Goal: Task Accomplishment & Management: Use online tool/utility

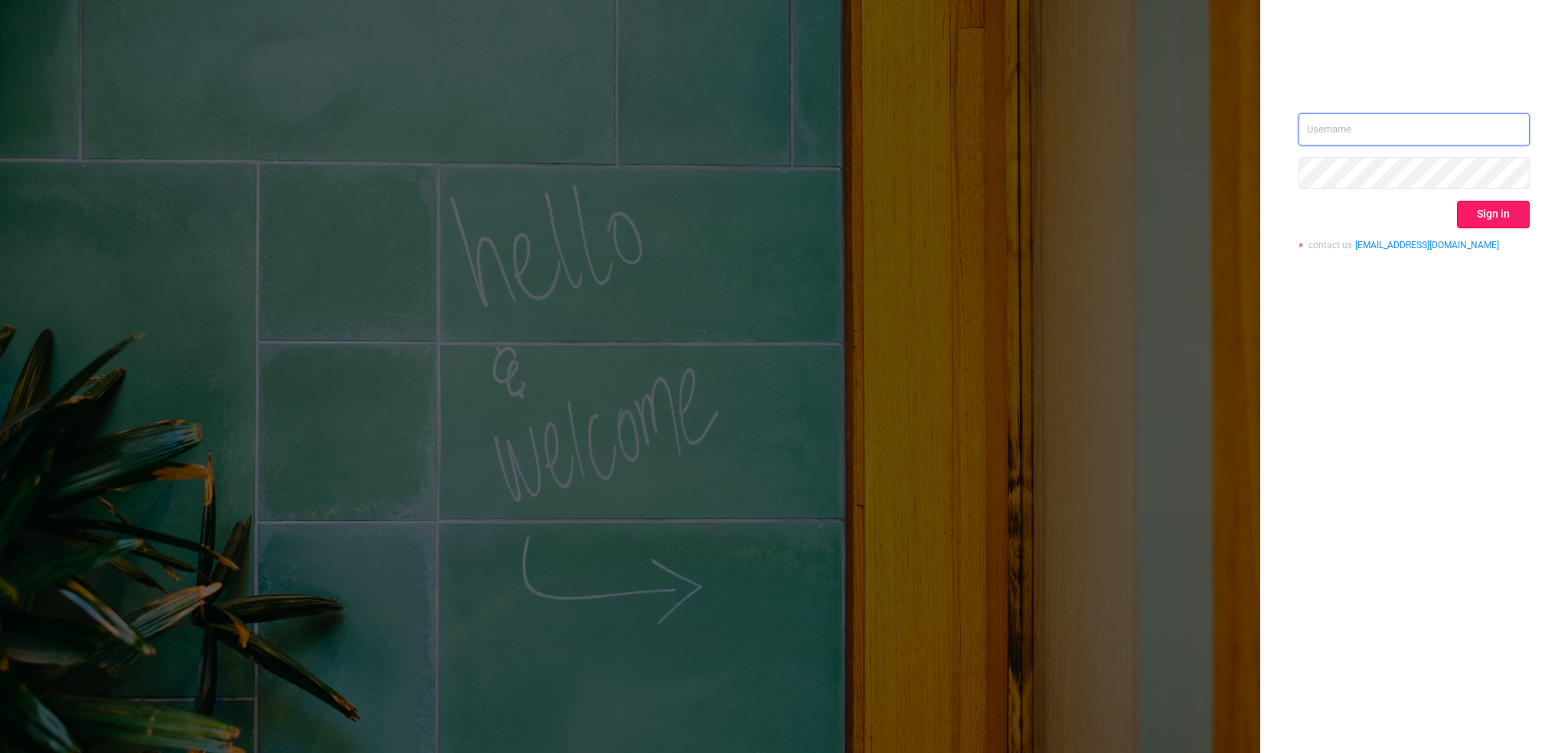
type input "[EMAIL_ADDRESS][DOMAIN_NAME]"
click at [1478, 204] on button "Sign in" at bounding box center [1493, 215] width 73 height 28
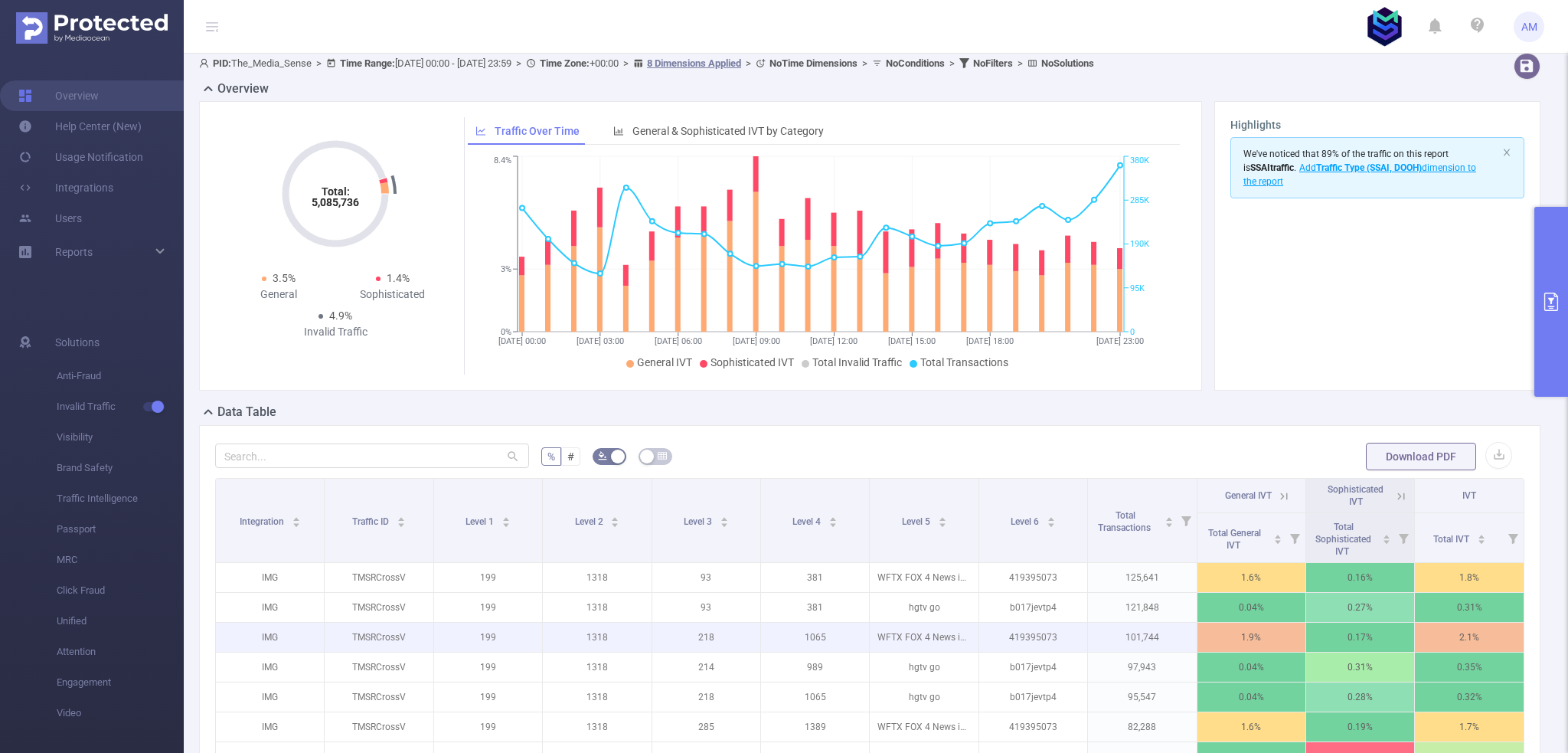
scroll to position [230, 0]
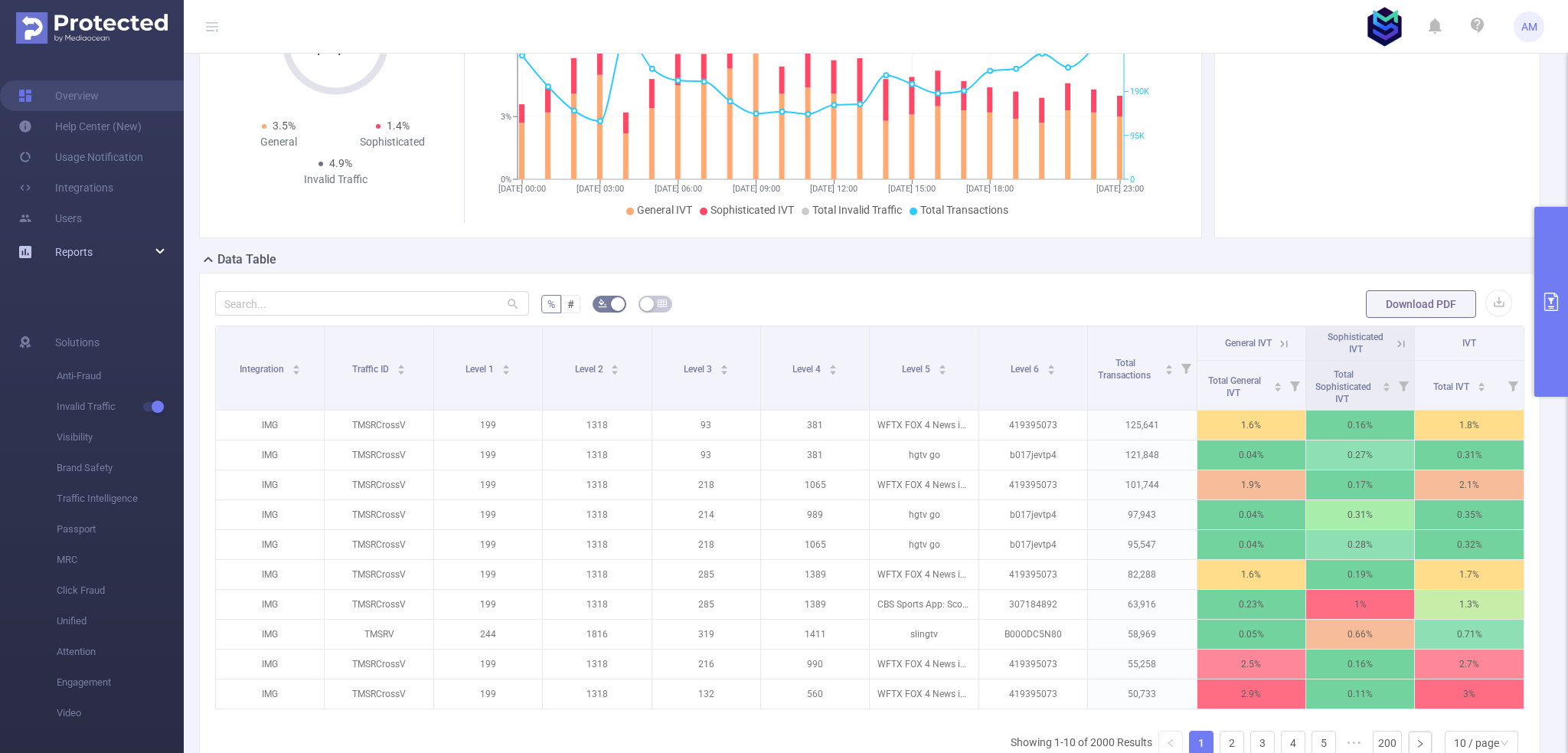
click at [92, 251] on span "Reports" at bounding box center [74, 252] width 38 height 12
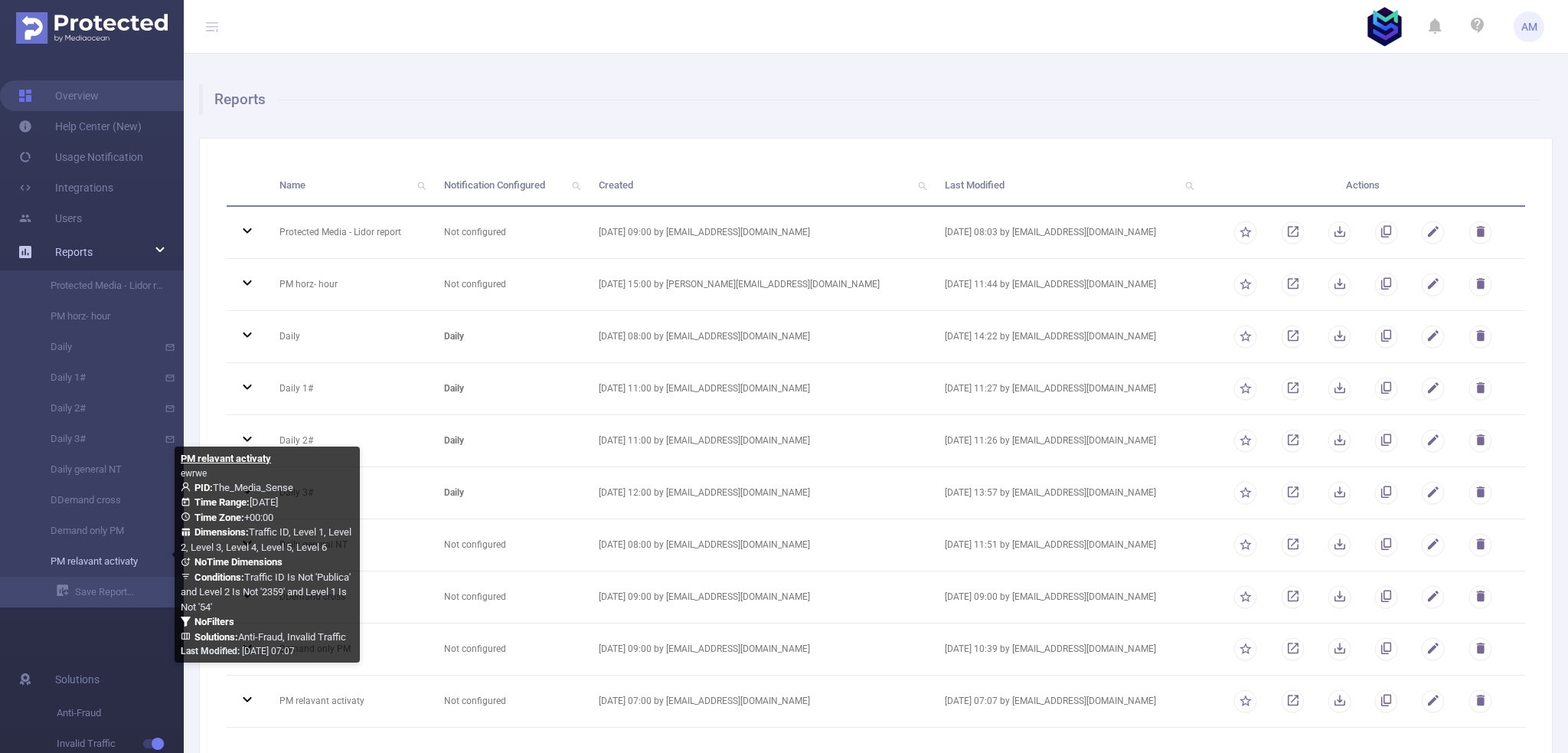
click at [78, 559] on link "PM relavant activaty" at bounding box center [98, 561] width 134 height 30
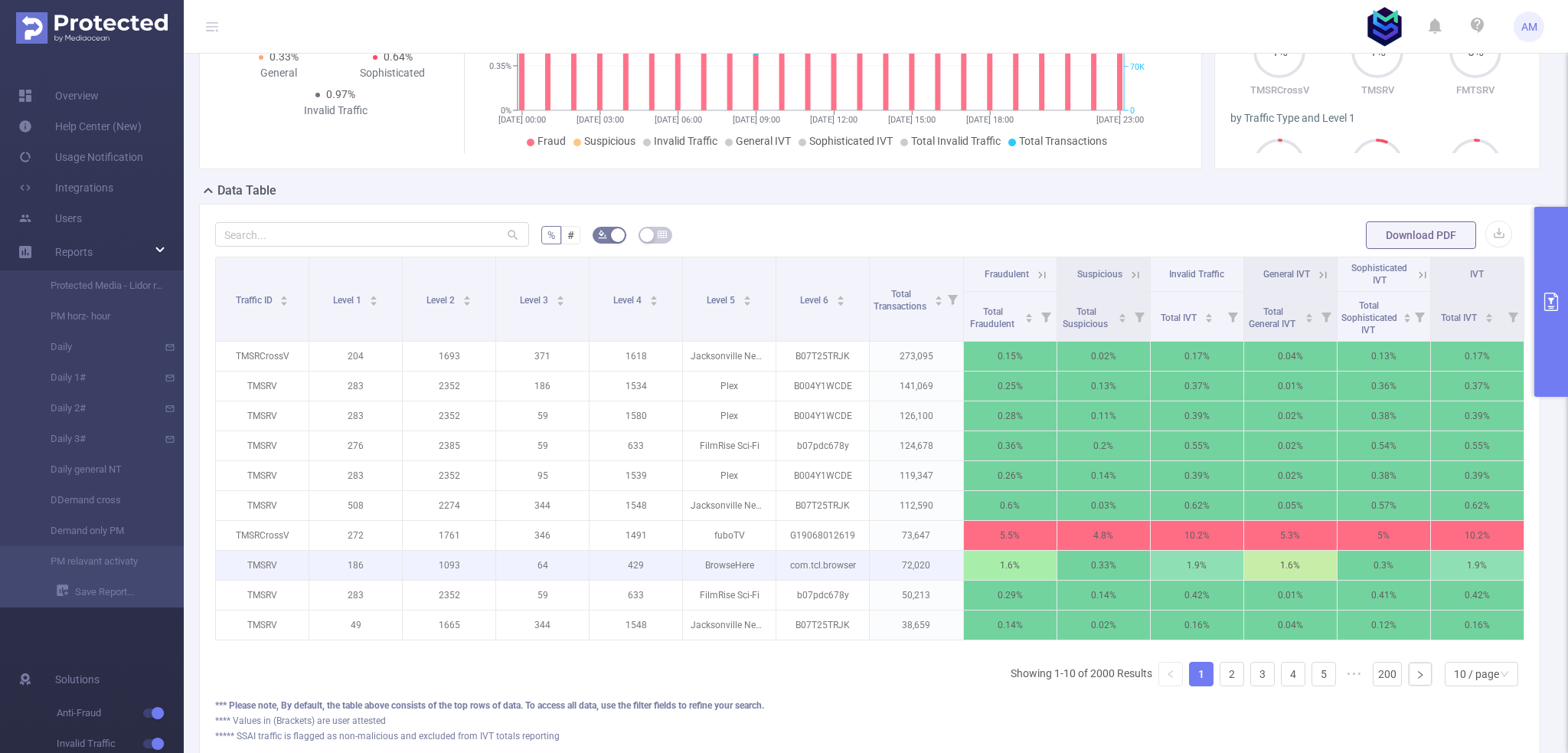
scroll to position [383, 0]
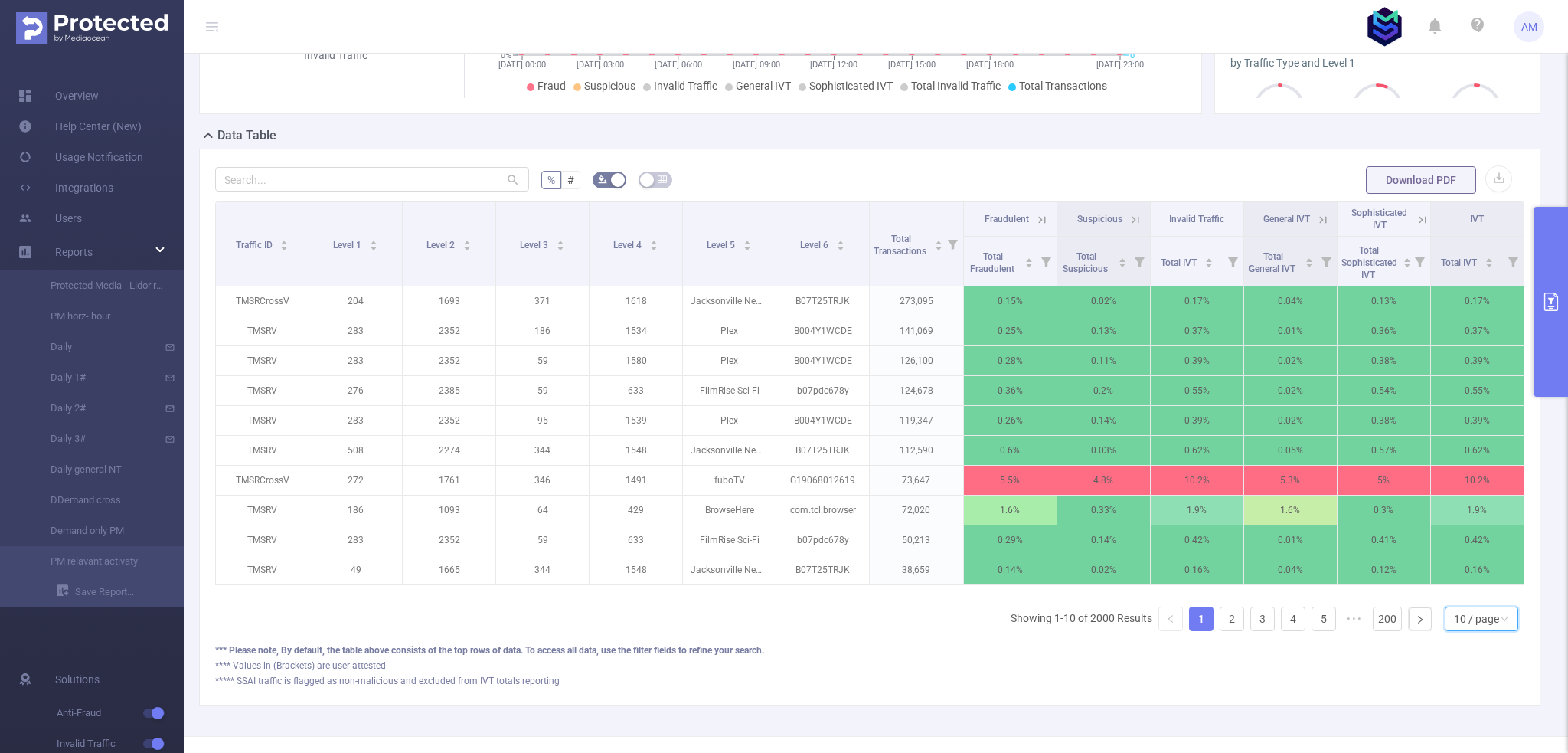
click at [1473, 630] on div "10 / page" at bounding box center [1476, 618] width 45 height 23
click at [1471, 600] on li "50 / page" at bounding box center [1471, 601] width 74 height 25
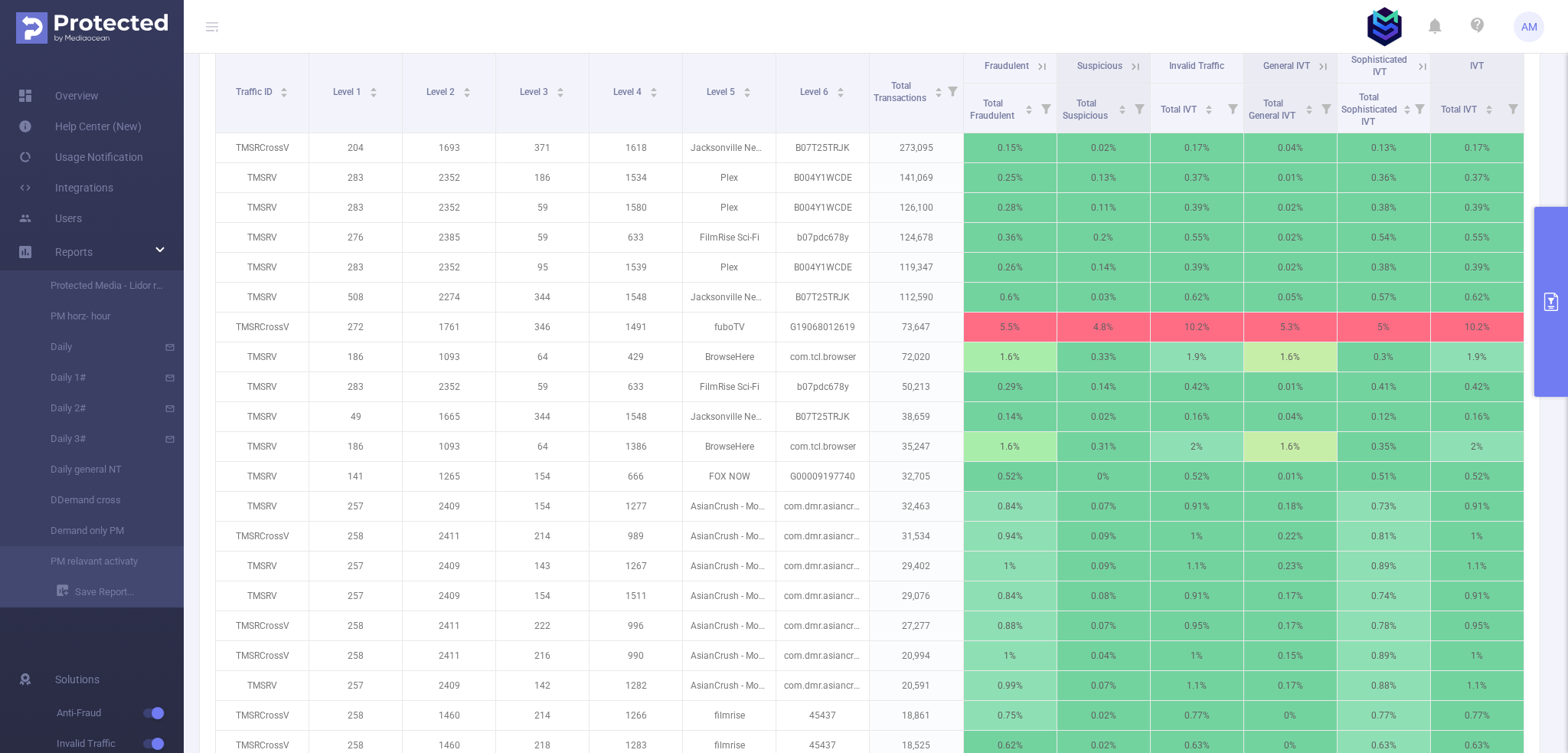
scroll to position [306, 0]
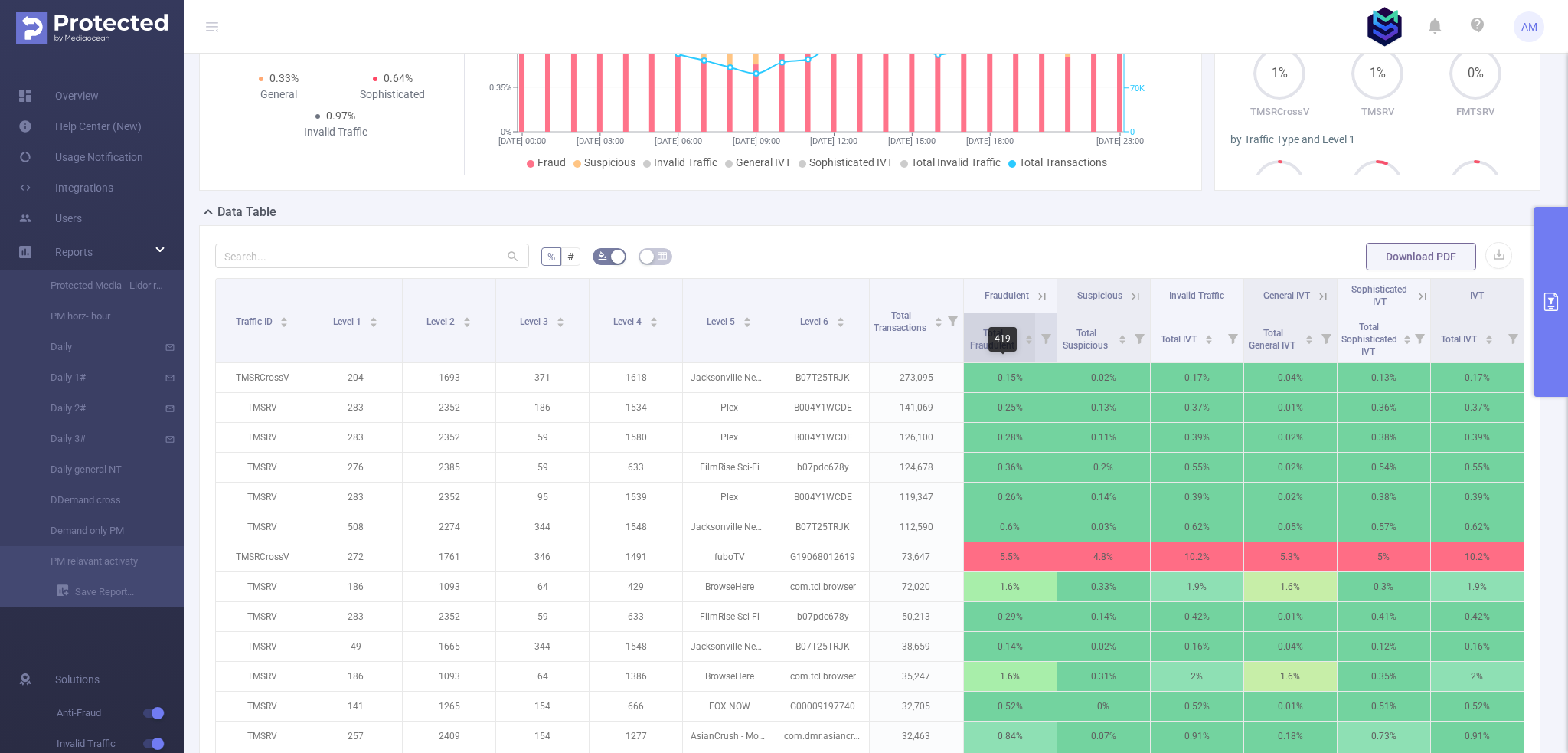
click at [1002, 333] on div "419" at bounding box center [1002, 340] width 29 height 25
click at [983, 324] on span "Total Fraudulent" at bounding box center [993, 338] width 52 height 28
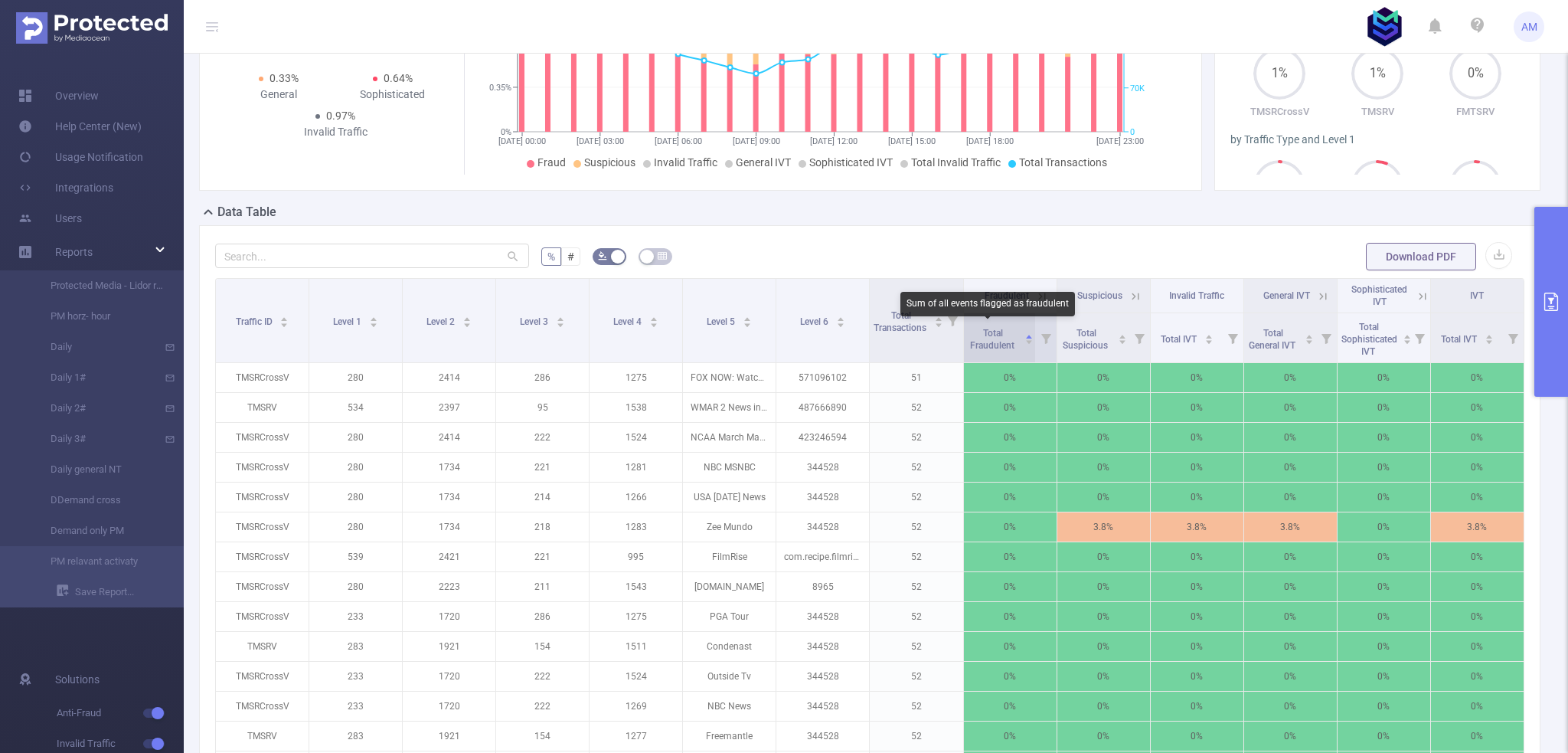
click at [987, 328] on span "Total Fraudulent" at bounding box center [993, 340] width 47 height 23
